Goal: Use online tool/utility: Utilize a website feature to perform a specific function

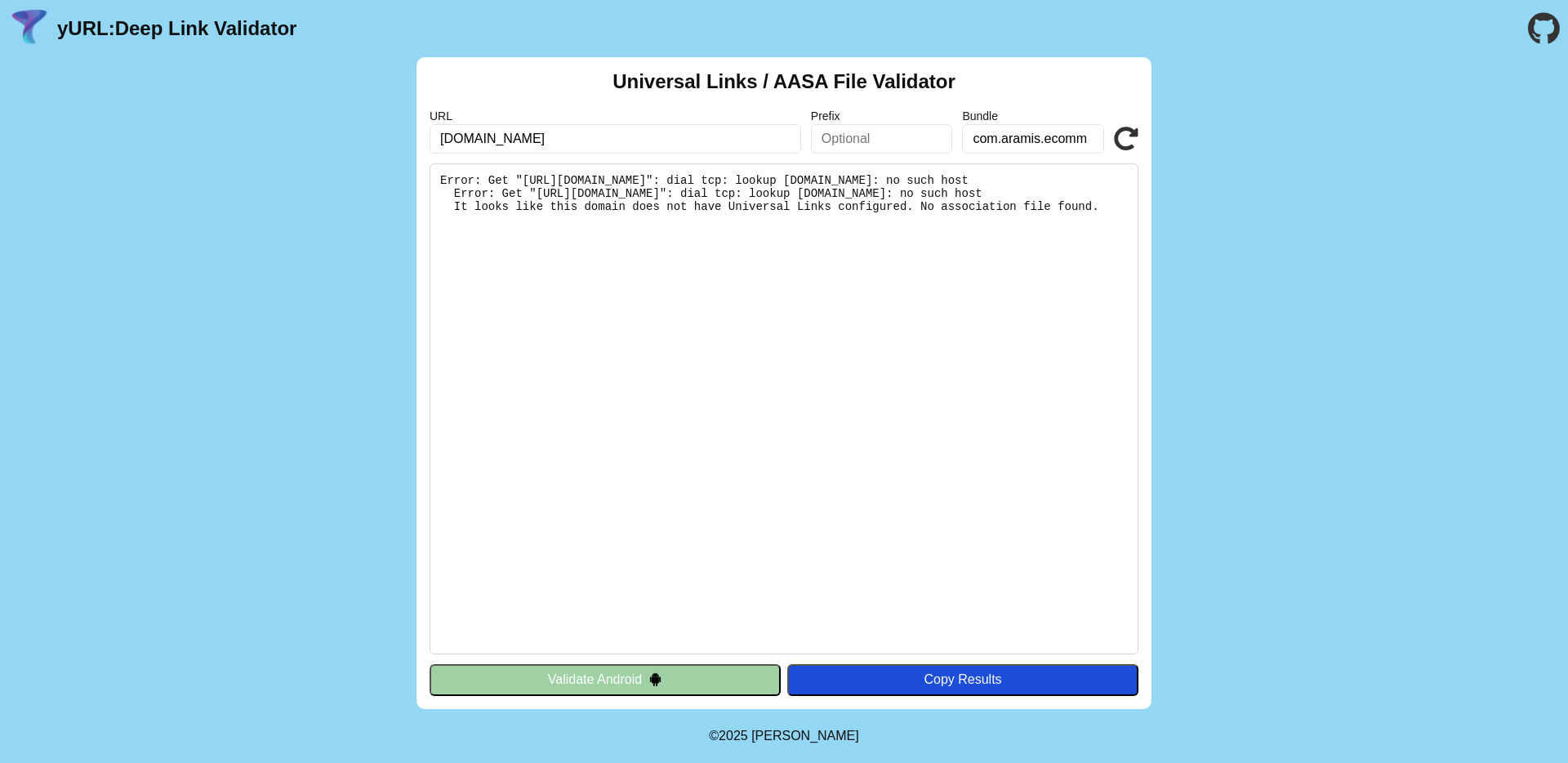
type input "[DOMAIN_NAME]"
click at [1124, 143] on icon at bounding box center [1126, 139] width 25 height 25
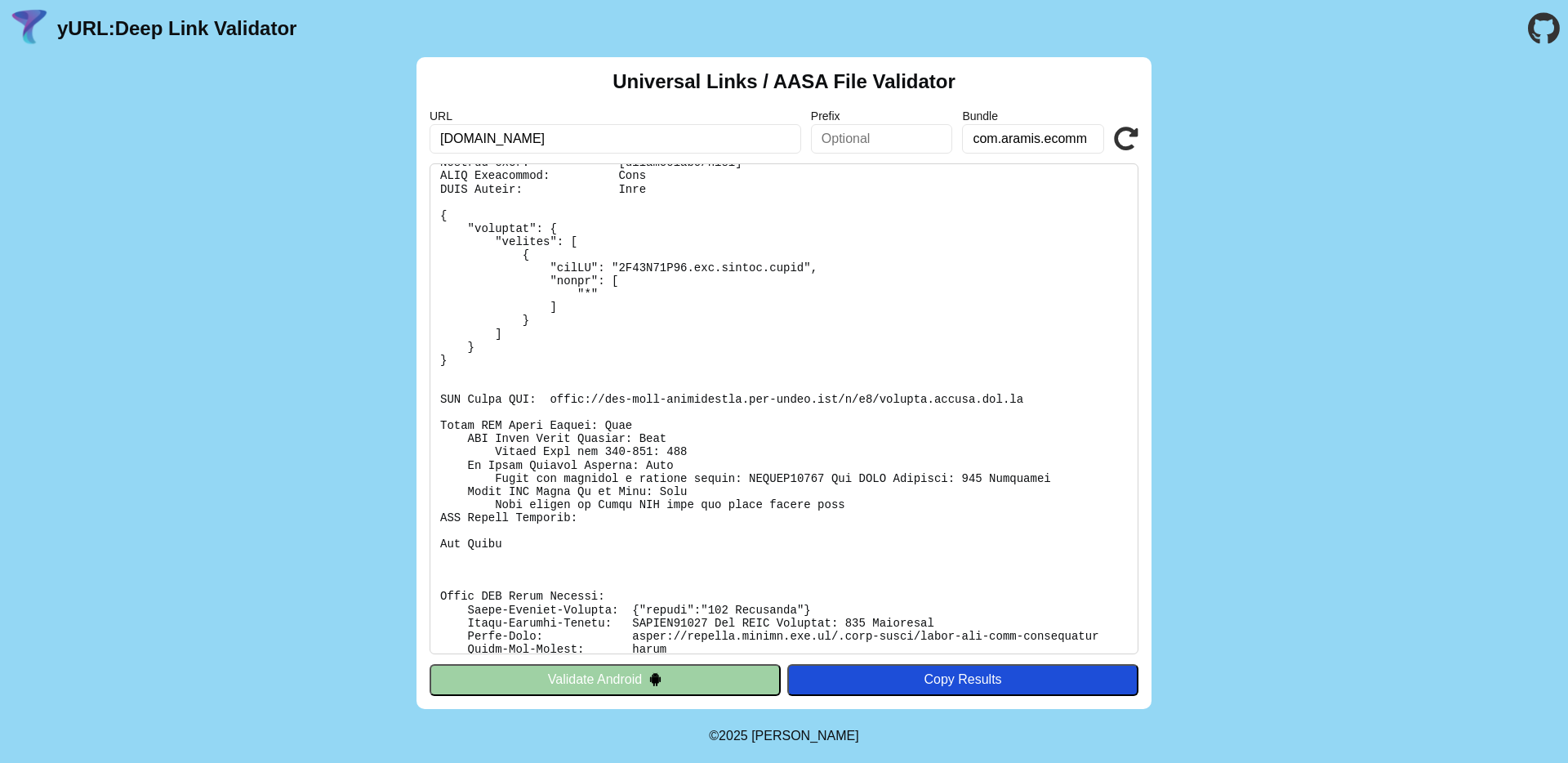
scroll to position [176, 0]
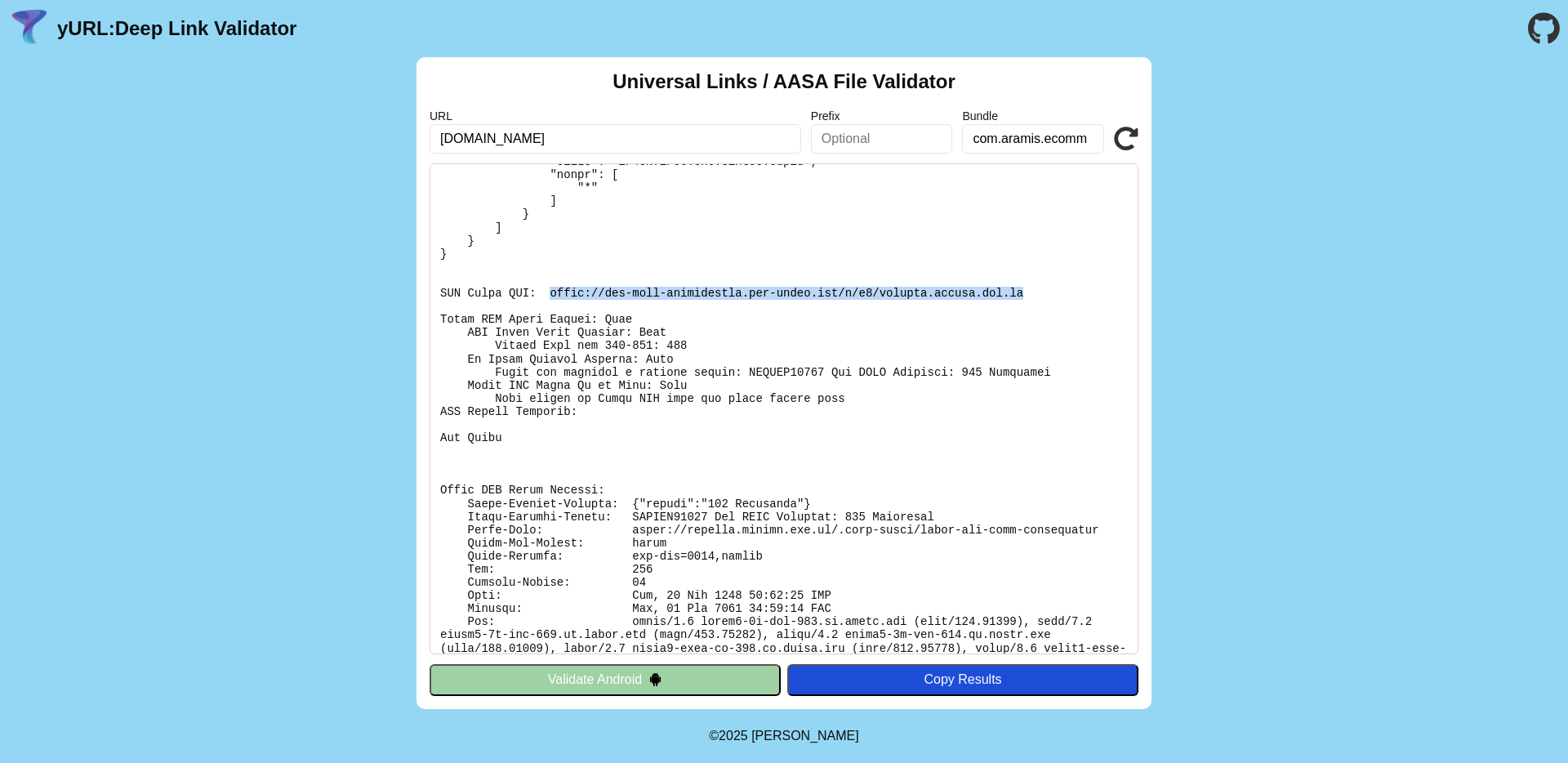
drag, startPoint x: 551, startPoint y: 290, endPoint x: 1029, endPoint y: 288, distance: 478.0
click at [1029, 288] on pre at bounding box center [784, 409] width 709 height 491
copy pre "https://app-site-association.cdn-apple.com/a/v1/applink.aramis.com.br"
